Goal: Transaction & Acquisition: Subscribe to service/newsletter

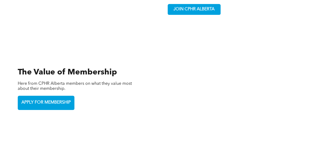
scroll to position [1127, 0]
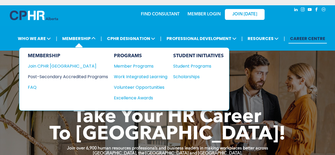
click at [86, 75] on div "Post-Secondary Accredited Programs" at bounding box center [64, 76] width 72 height 7
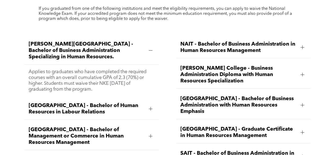
scroll to position [610, 0]
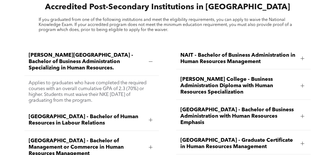
click at [215, 82] on span "[PERSON_NAME] College - Business Administration Diploma with Human Resources Sp…" at bounding box center [238, 85] width 116 height 19
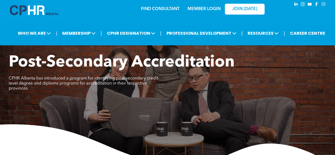
scroll to position [0, 0]
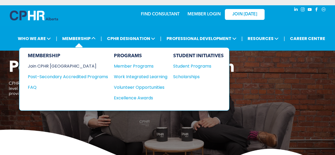
click at [43, 67] on div "Join CPHR [GEOGRAPHIC_DATA]" at bounding box center [64, 66] width 72 height 7
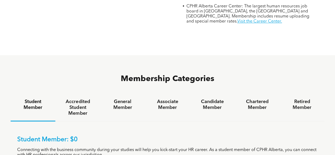
scroll to position [292, 0]
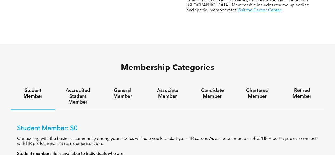
click at [31, 88] on h4 "Student Member" at bounding box center [32, 94] width 35 height 12
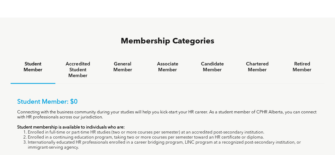
scroll to position [345, 0]
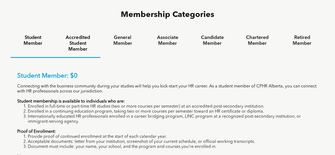
click at [70, 35] on h4 "Accredited Student Member" at bounding box center [77, 43] width 35 height 17
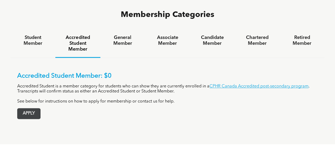
click at [33, 108] on span "APPLY" at bounding box center [28, 113] width 23 height 10
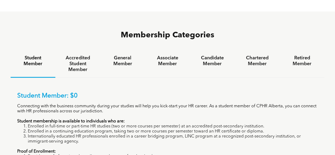
scroll to position [292, 0]
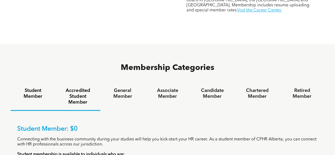
click at [78, 88] on h4 "Accredited Student Member" at bounding box center [77, 96] width 35 height 17
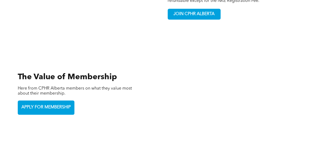
scroll to position [1007, 0]
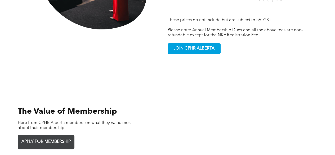
click at [54, 137] on span "APPLY FOR MEMBERSHIP" at bounding box center [46, 142] width 53 height 10
